Goal: Information Seeking & Learning: Find specific fact

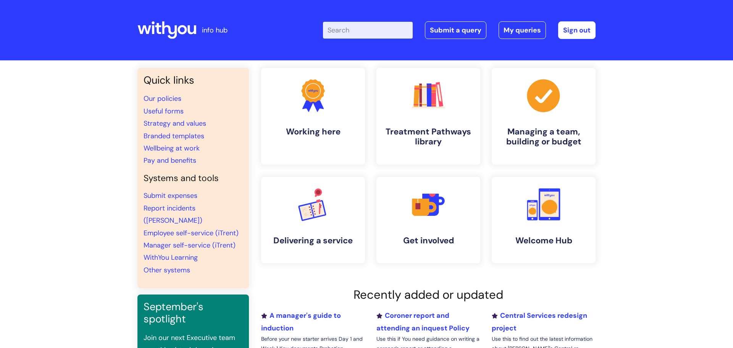
click at [367, 32] on input "Enter your search term here..." at bounding box center [368, 30] width 90 height 17
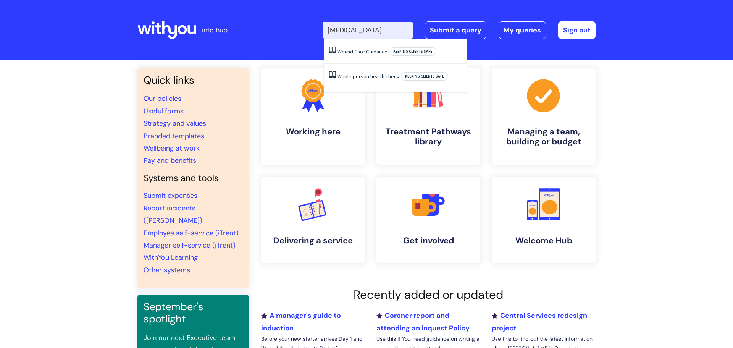
type input "[MEDICAL_DATA]"
click button "Search" at bounding box center [0, 0] width 0 height 0
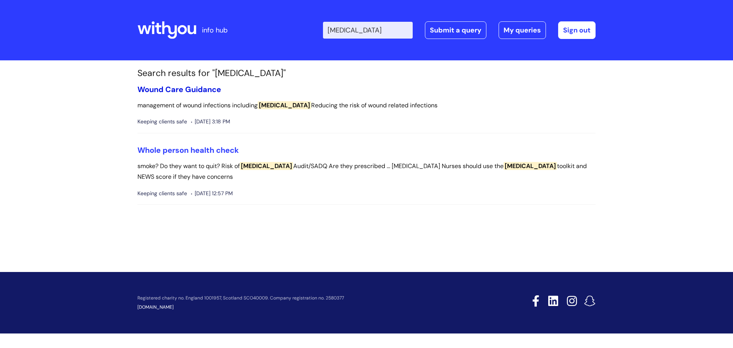
click at [200, 88] on link "Wound Care Guidance" at bounding box center [179, 89] width 84 height 10
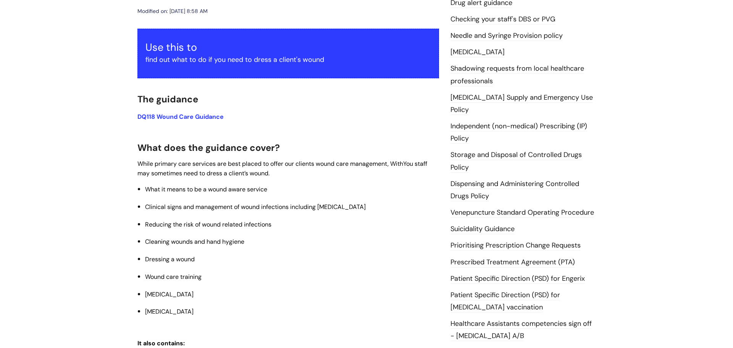
scroll to position [11, 0]
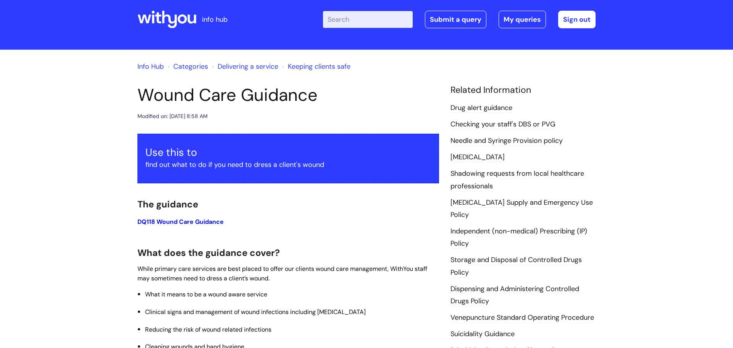
drag, startPoint x: 203, startPoint y: 216, endPoint x: 199, endPoint y: 222, distance: 7.1
click at [202, 217] on div "Use this to find out what to do if you need to dress a client's wound The guida…" at bounding box center [288, 340] width 302 height 412
click at [199, 222] on link "DQ118 Wound Care Guidance" at bounding box center [180, 222] width 86 height 8
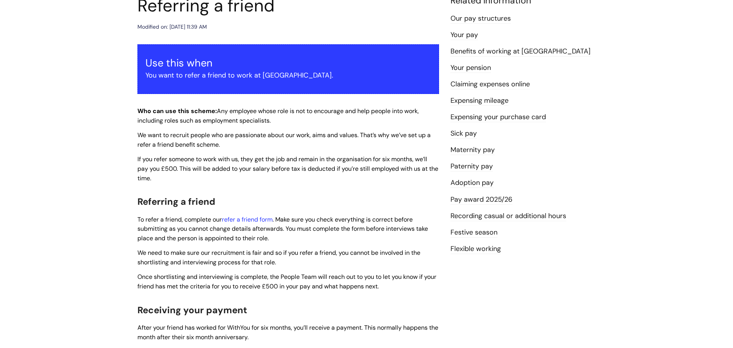
scroll to position [103, 0]
